Goal: Information Seeking & Learning: Check status

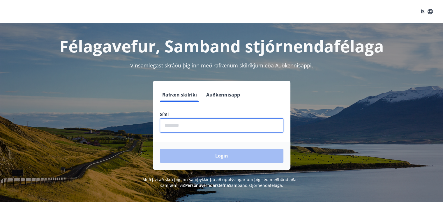
click at [172, 122] on input "phone" at bounding box center [222, 126] width 124 height 14
type input "********"
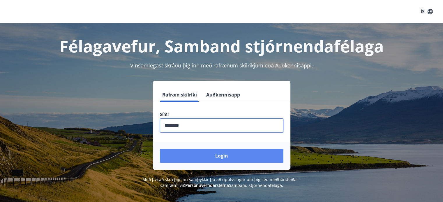
click at [193, 153] on button "Login" at bounding box center [222, 156] width 124 height 14
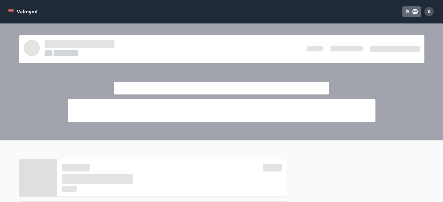
click at [409, 10] on button "ÍS" at bounding box center [411, 11] width 19 height 10
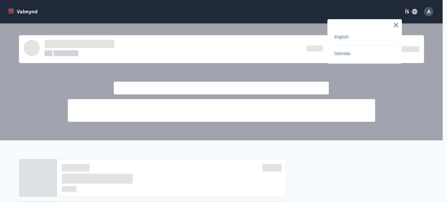
click at [342, 38] on span "English" at bounding box center [342, 37] width 14 height 6
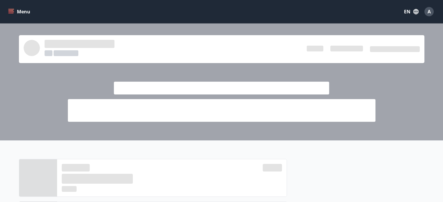
click at [12, 10] on icon "menu" at bounding box center [11, 12] width 6 height 6
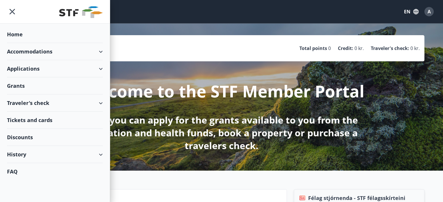
click at [85, 153] on div "History" at bounding box center [55, 154] width 96 height 17
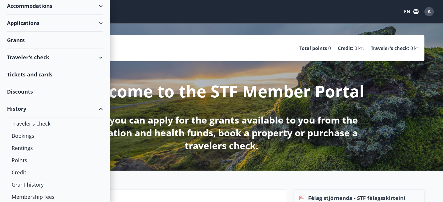
scroll to position [52, 0]
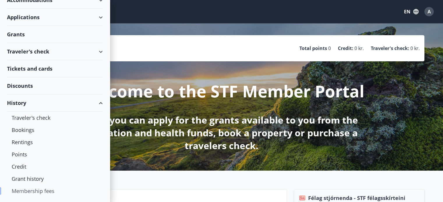
click at [49, 191] on div "Membership fees" at bounding box center [55, 191] width 87 height 12
